Goal: Task Accomplishment & Management: Manage account settings

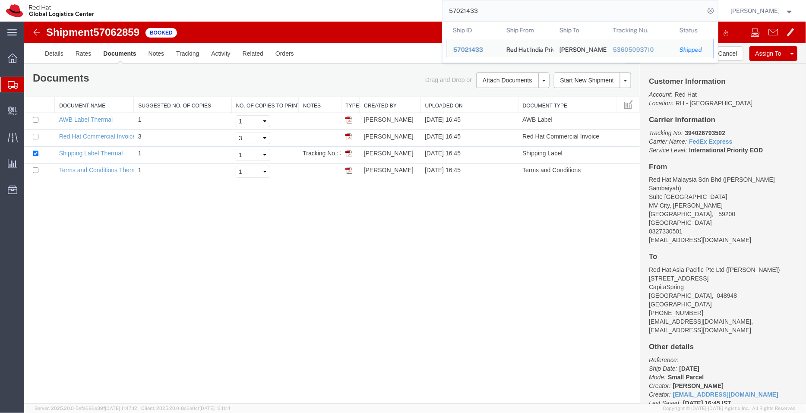
drag, startPoint x: 492, startPoint y: 17, endPoint x: 432, endPoint y: 8, distance: 60.7
click at [432, 8] on div "57021433 Ship ID Ship From Ship To Tracking Nu. Status Ship ID 57021433 Ship Fr…" at bounding box center [409, 11] width 618 height 22
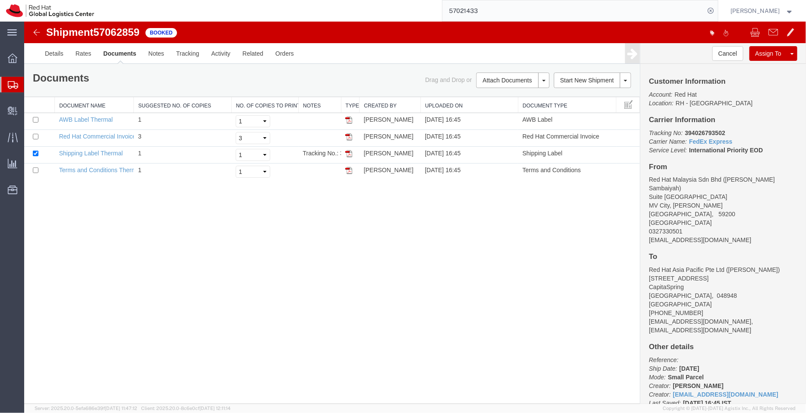
paste input "62785"
type input "57062785"
click at [485, 10] on input "57062785" at bounding box center [573, 10] width 262 height 21
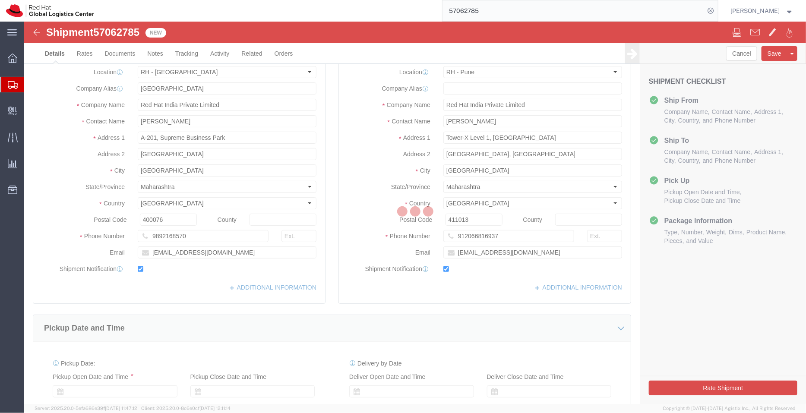
select select "37986"
select select "38007"
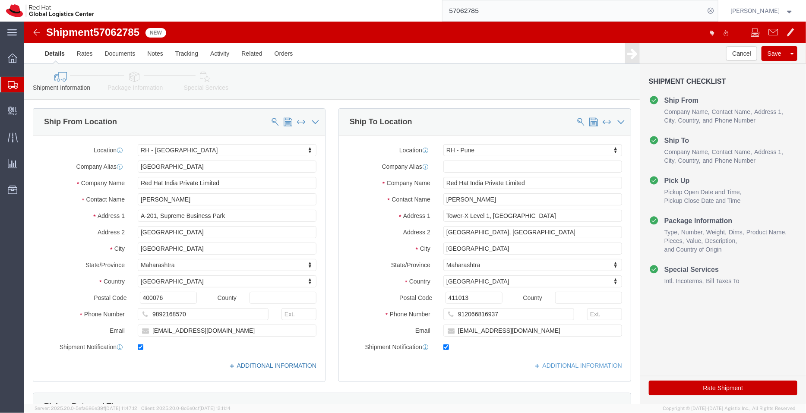
click link "ADDITIONAL INFORMATION"
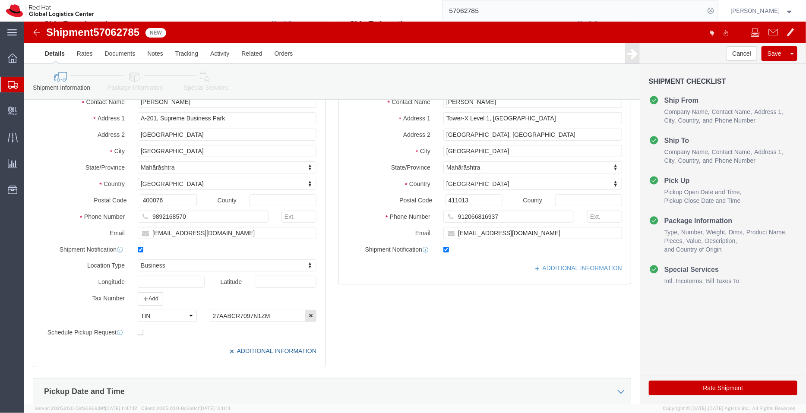
scroll to position [117, 0]
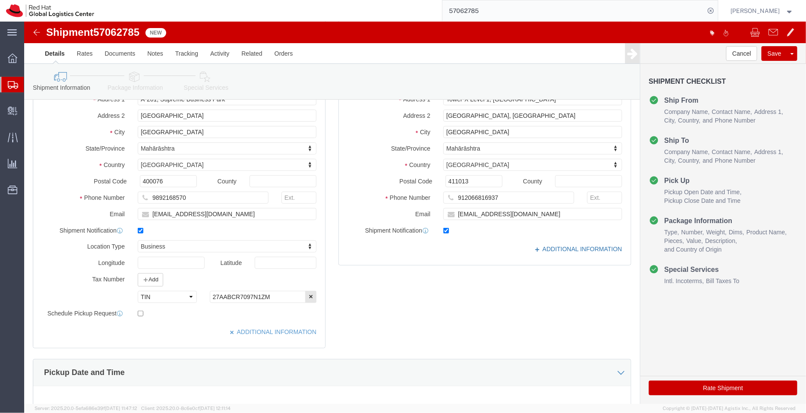
click link "ADDITIONAL INFORMATION"
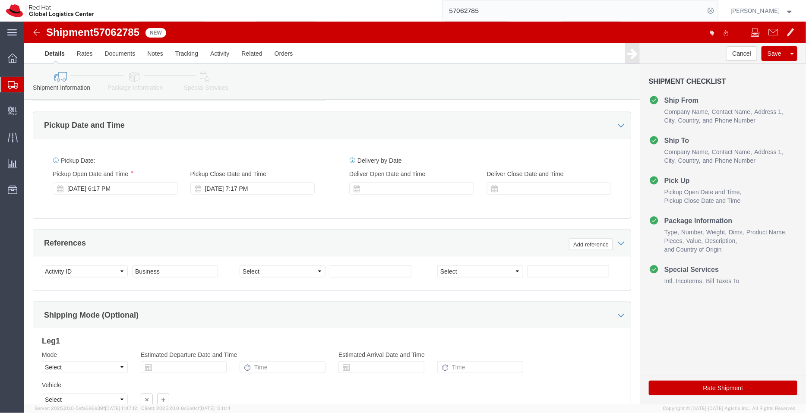
scroll to position [375, 0]
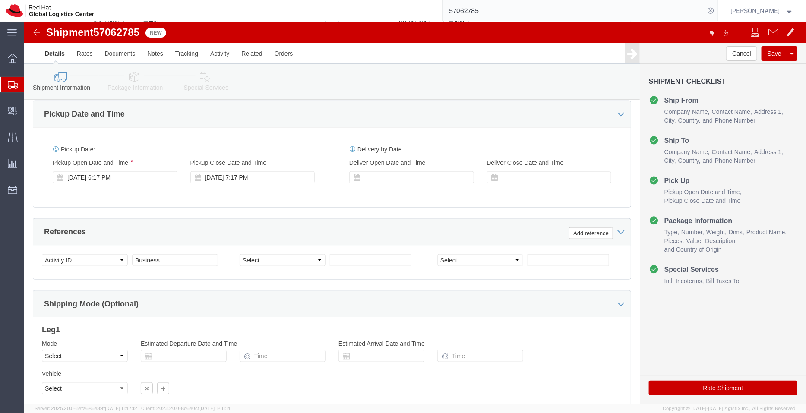
click icon
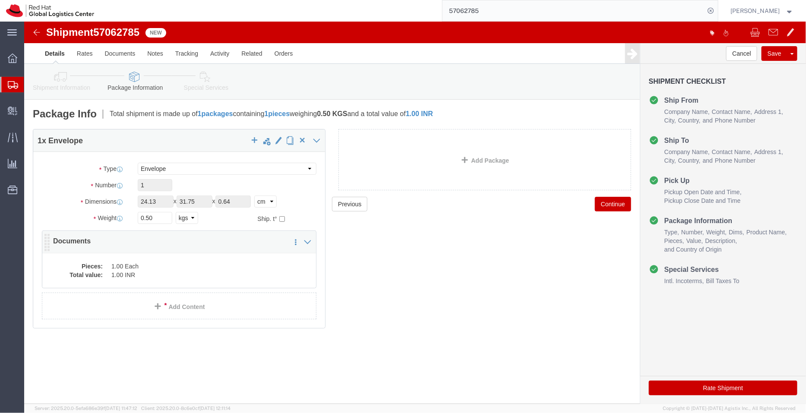
click dd "1.00 INR"
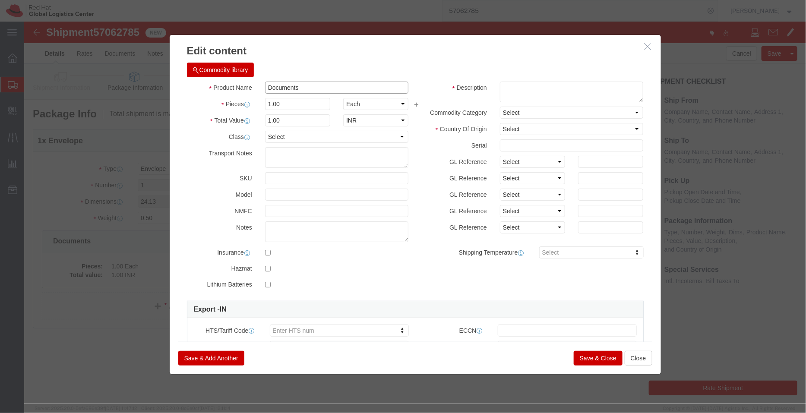
drag, startPoint x: 292, startPoint y: 61, endPoint x: 168, endPoint y: 70, distance: 124.6
click div "Product Name Documents"
click textarea
paste textarea "Documents"
type textarea "Documents"
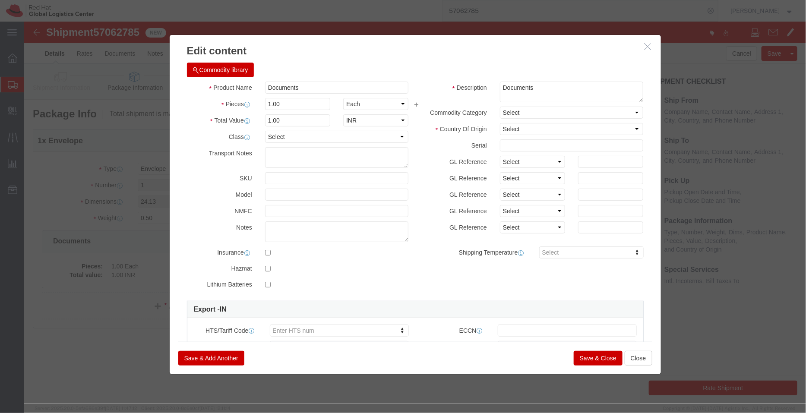
click div "Commodity library"
click select "Select [GEOGRAPHIC_DATA] [GEOGRAPHIC_DATA] [GEOGRAPHIC_DATA] [GEOGRAPHIC_DATA] …"
select select "IN"
click select "Select [GEOGRAPHIC_DATA] [GEOGRAPHIC_DATA] [GEOGRAPHIC_DATA] [GEOGRAPHIC_DATA] …"
click button "Save & Close"
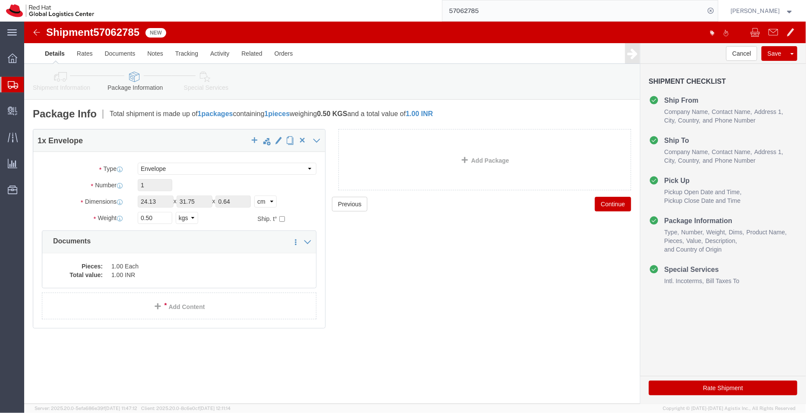
click icon
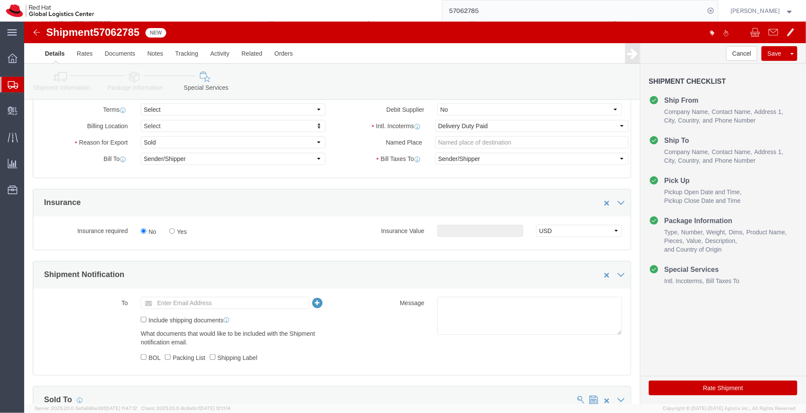
scroll to position [229, 0]
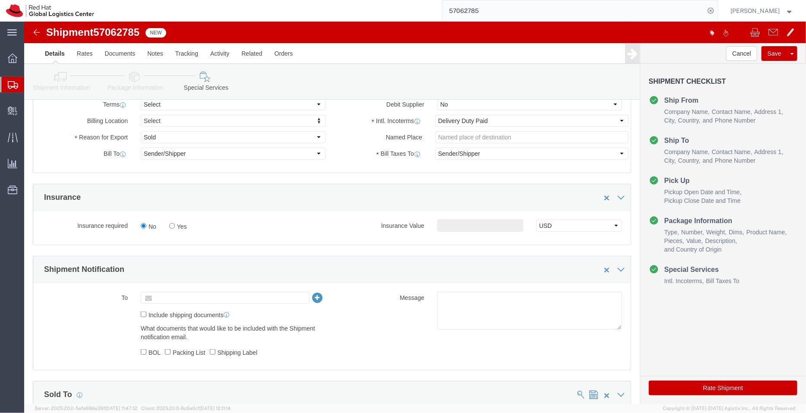
click input "text"
type input "[EMAIL_ADDRESS][DOMAIN_NAME]"
click textarea
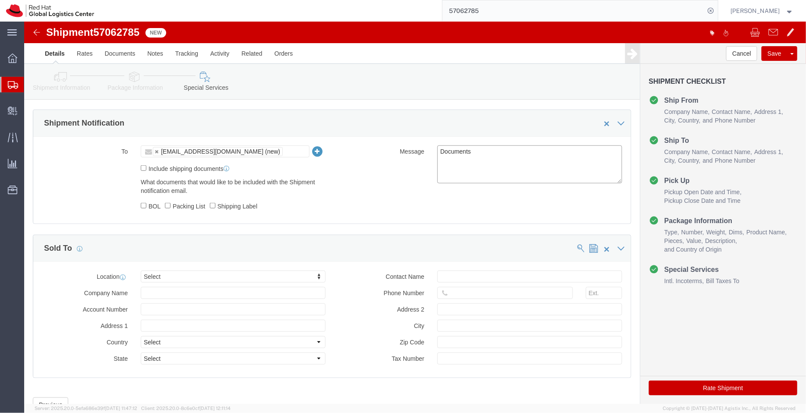
scroll to position [376, 0]
type textarea "Documents"
click button "Rate Shipment"
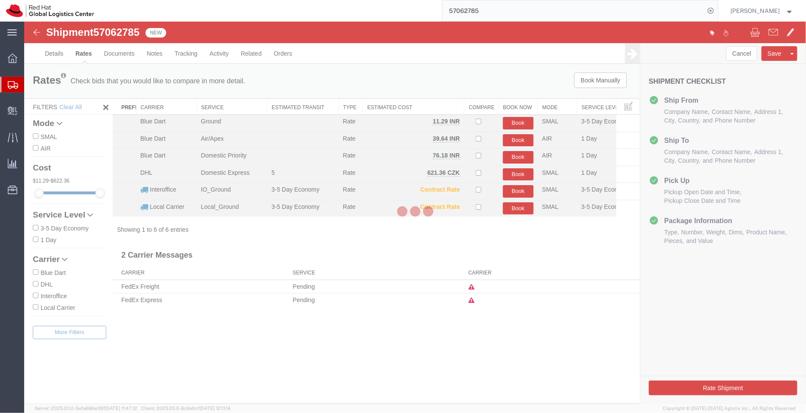
scroll to position [0, 0]
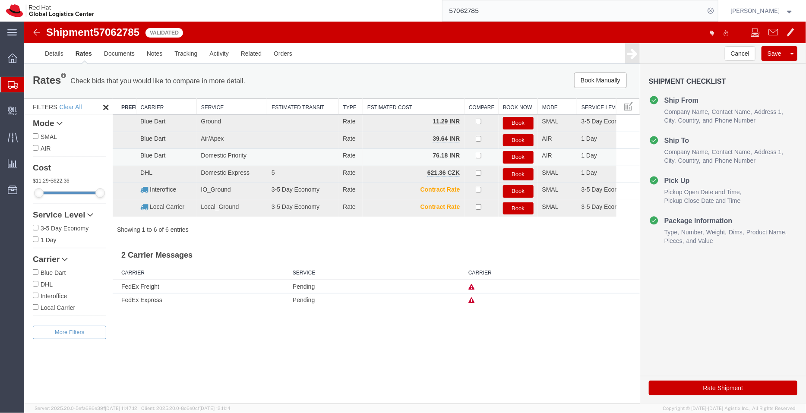
click at [510, 156] on button "Book" at bounding box center [517, 157] width 31 height 13
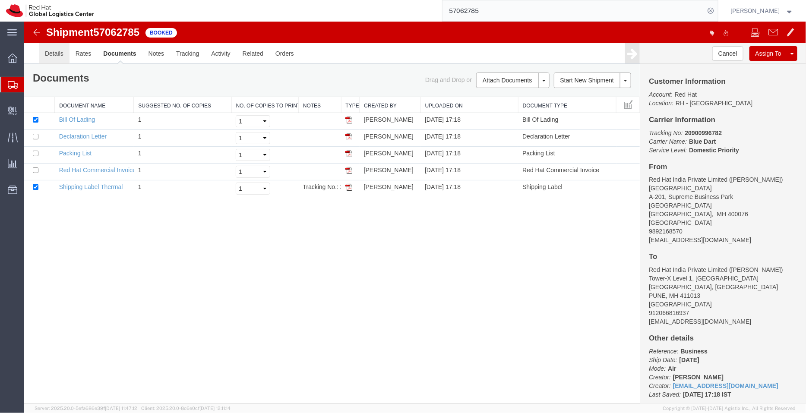
click at [52, 54] on link "Details" at bounding box center [53, 53] width 31 height 21
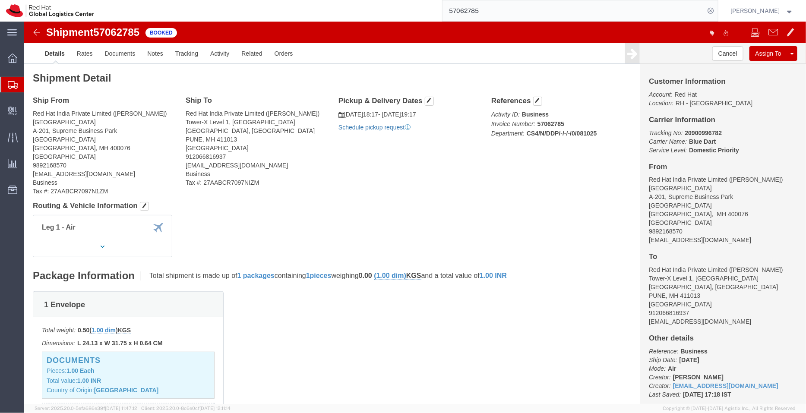
click link "Schedule pickup request"
drag, startPoint x: 681, startPoint y: 222, endPoint x: 617, endPoint y: 220, distance: 63.9
click div "Customer Information Account: Red Hat Location: [GEOGRAPHIC_DATA] - [GEOGRAPHIC…"
copy address "[EMAIL_ADDRESS][DOMAIN_NAME]"
click link "Documents"
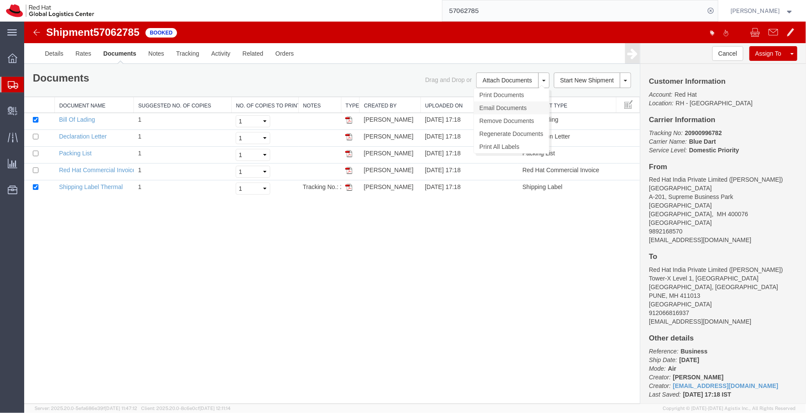
click at [504, 106] on link "Email Documents" at bounding box center [511, 107] width 75 height 13
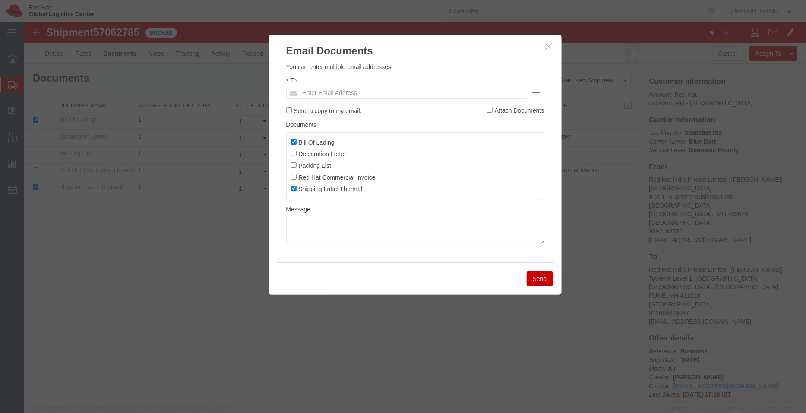
click at [428, 93] on ul "Enter Email Address" at bounding box center [407, 92] width 242 height 12
paste input "[EMAIL_ADDRESS][DOMAIN_NAME]"
type input "[EMAIL_ADDRESS][DOMAIN_NAME]"
click at [294, 140] on input "Bill Of Lading" at bounding box center [294, 142] width 6 height 6
checkbox input "false"
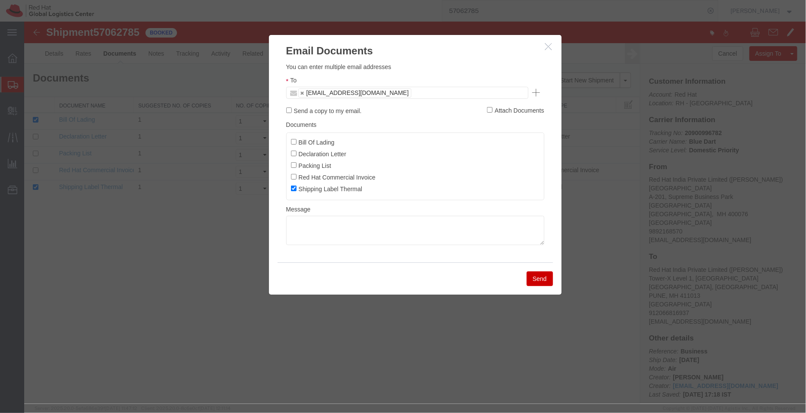
click at [533, 277] on button "Send" at bounding box center [539, 278] width 26 height 15
